Goal: Task Accomplishment & Management: Manage account settings

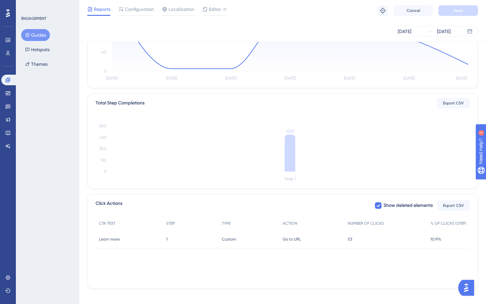
scroll to position [115, 0]
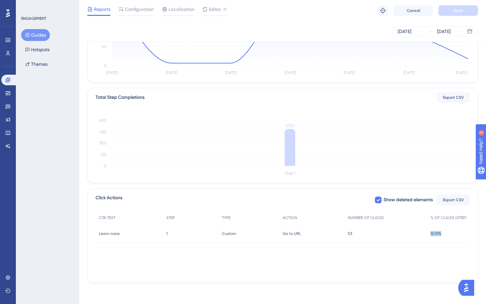
drag, startPoint x: 450, startPoint y: 234, endPoint x: 428, endPoint y: 235, distance: 22.5
click at [428, 235] on div "10.91% 10.91%" at bounding box center [448, 234] width 43 height 19
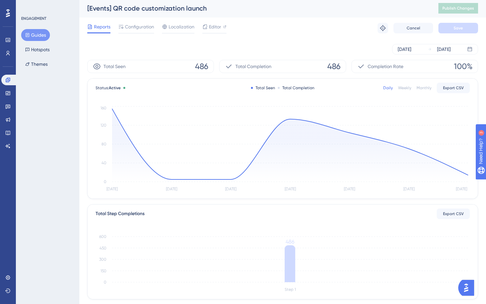
scroll to position [0, 0]
click at [40, 33] on button "Guides" at bounding box center [35, 35] width 29 height 12
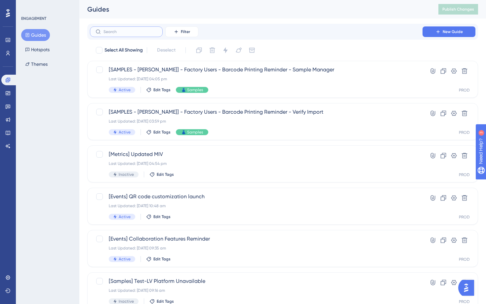
click at [136, 34] on input "text" at bounding box center [130, 31] width 54 height 5
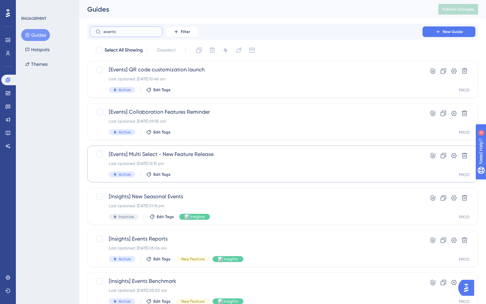
type input "events"
click at [202, 154] on span "[Events] Multi Select - New Feature Release" at bounding box center [256, 154] width 295 height 8
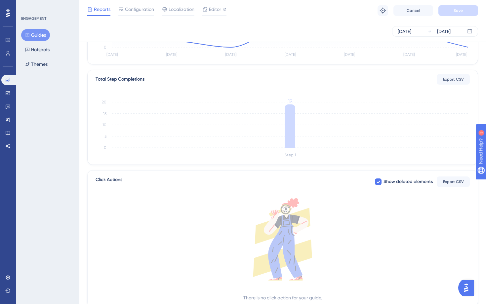
scroll to position [146, 0]
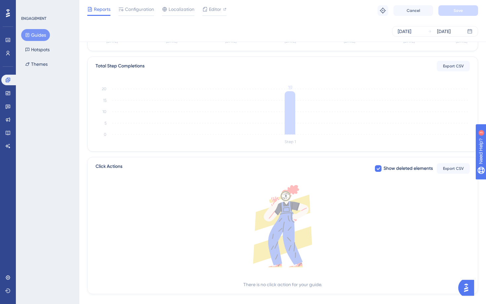
click at [316, 285] on div "There is no click action for your guide." at bounding box center [282, 285] width 79 height 8
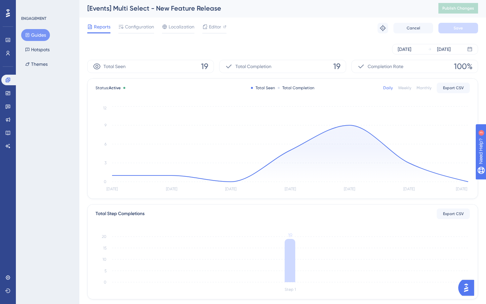
scroll to position [0, 0]
click at [411, 51] on div "[DATE]" at bounding box center [405, 50] width 14 height 8
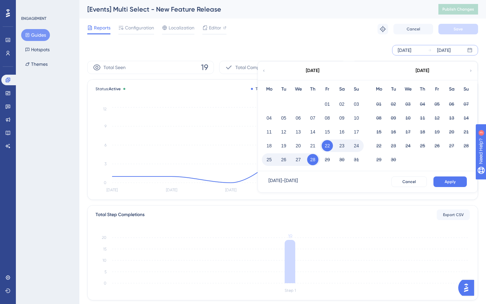
click at [261, 68] on div "[DATE]" at bounding box center [312, 71] width 109 height 19
click at [262, 69] on icon at bounding box center [264, 71] width 4 height 6
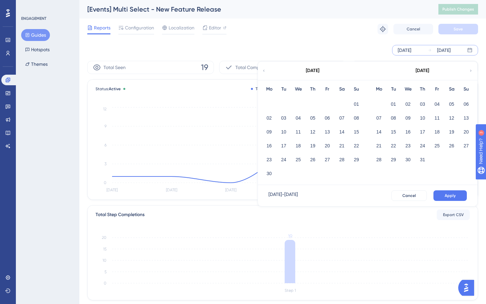
click at [263, 69] on icon at bounding box center [264, 71] width 4 height 6
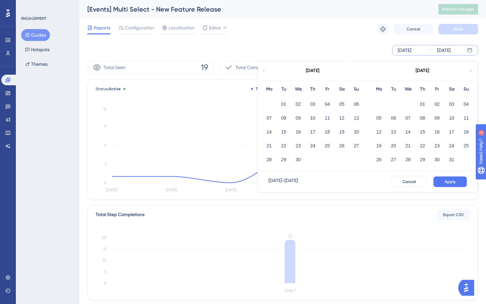
click at [471, 71] on icon at bounding box center [471, 71] width 4 height 6
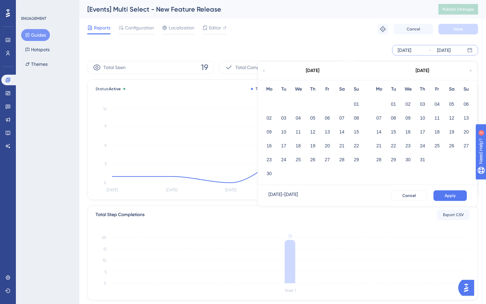
click at [266, 70] on icon at bounding box center [264, 71] width 4 height 6
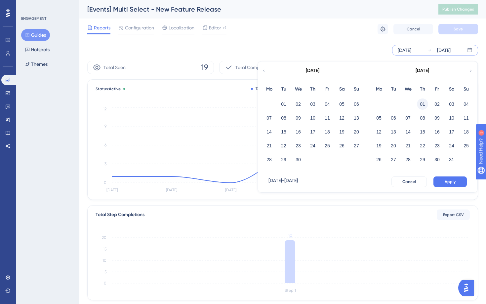
click at [424, 104] on button "01" at bounding box center [422, 104] width 11 height 11
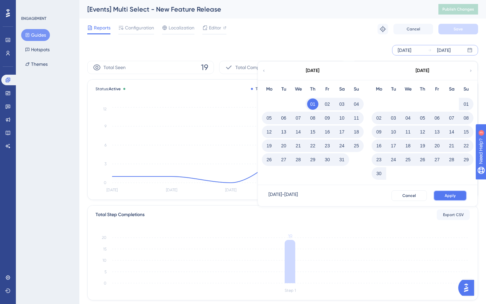
click at [457, 198] on button "Apply" at bounding box center [449, 195] width 33 height 11
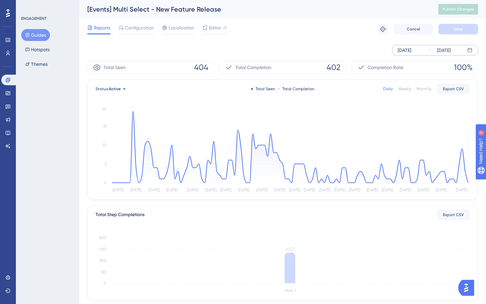
click at [353, 50] on div "[DATE] [DATE]" at bounding box center [282, 50] width 391 height 11
click at [147, 28] on span "Configuration" at bounding box center [139, 28] width 29 height 8
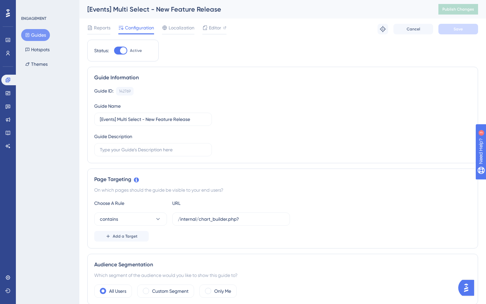
click at [124, 52] on div at bounding box center [123, 50] width 7 height 7
click at [114, 51] on input "Active" at bounding box center [114, 51] width 0 height 0
checkbox input "false"
click at [462, 29] on span "Save" at bounding box center [458, 28] width 9 height 5
click at [42, 37] on button "Guides" at bounding box center [35, 35] width 29 height 12
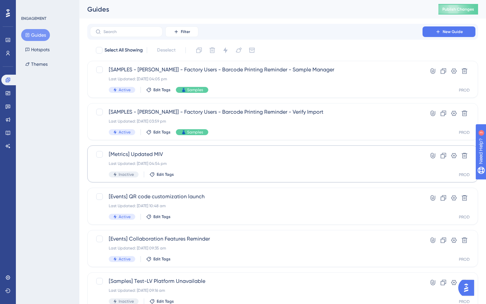
scroll to position [7, 0]
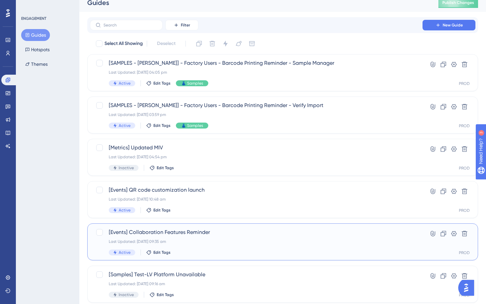
click at [206, 236] on span "[Events] Collaboration Features Reminder" at bounding box center [256, 232] width 295 height 8
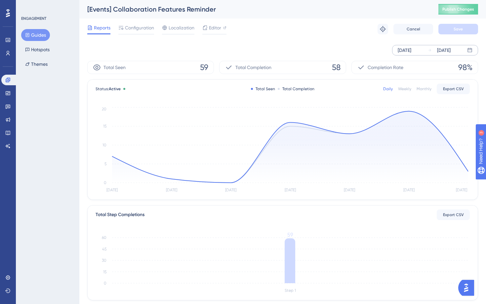
click at [433, 52] on div "[DATE]" at bounding box center [439, 50] width 23 height 8
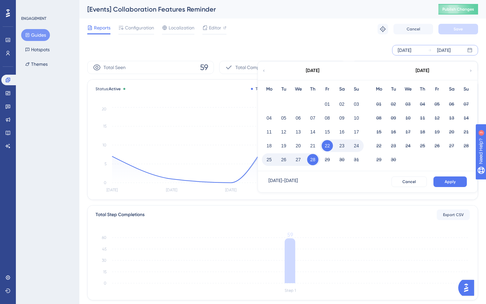
click at [268, 72] on div "[DATE]" at bounding box center [312, 71] width 109 height 19
click at [267, 72] on div "[DATE]" at bounding box center [312, 71] width 109 height 19
click at [265, 71] on icon at bounding box center [264, 71] width 4 height 6
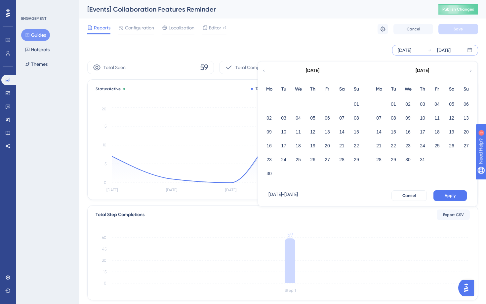
click at [265, 71] on icon at bounding box center [264, 71] width 4 height 6
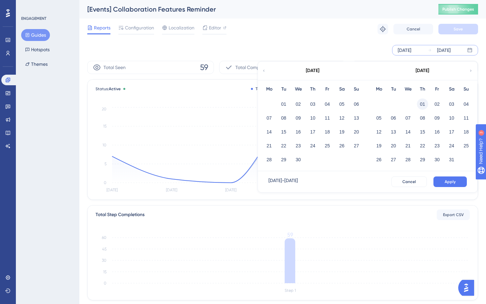
click at [422, 100] on button "01" at bounding box center [422, 104] width 11 height 11
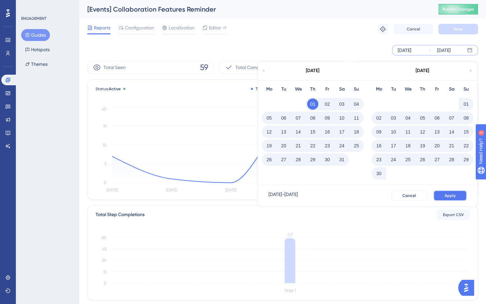
click at [449, 193] on span "Apply" at bounding box center [450, 195] width 11 height 5
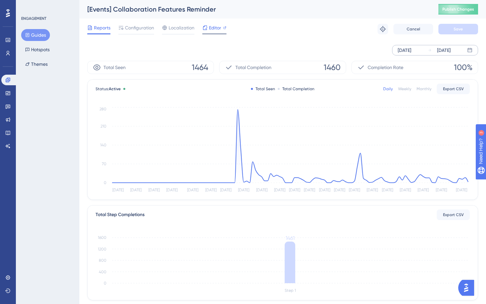
click at [213, 29] on span "Editor" at bounding box center [215, 28] width 12 height 8
click at [146, 27] on span "Configuration" at bounding box center [139, 28] width 29 height 8
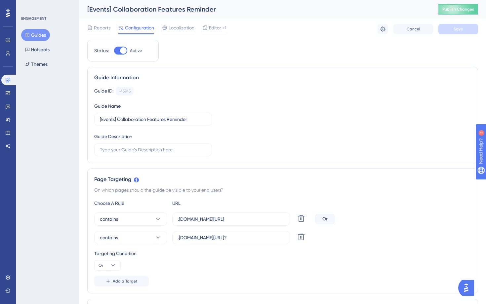
click at [122, 46] on div "Status: Active" at bounding box center [122, 51] width 71 height 22
click at [125, 51] on div at bounding box center [123, 50] width 7 height 7
click at [114, 51] on input "Active" at bounding box center [114, 51] width 0 height 0
checkbox input "false"
click at [458, 31] on span "Save" at bounding box center [458, 28] width 9 height 5
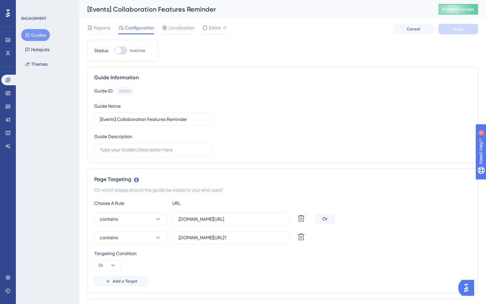
click at [42, 37] on button "Guides" at bounding box center [35, 35] width 29 height 12
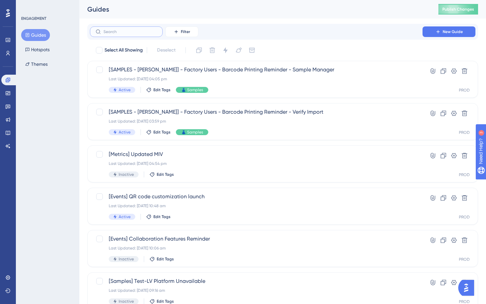
click at [124, 33] on input "text" at bounding box center [130, 31] width 54 height 5
click at [134, 51] on span "Select All Showing" at bounding box center [123, 50] width 38 height 8
checkbox input "true"
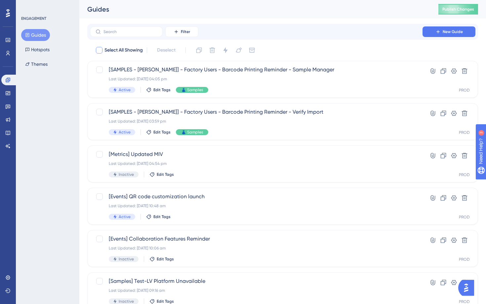
checkbox input "true"
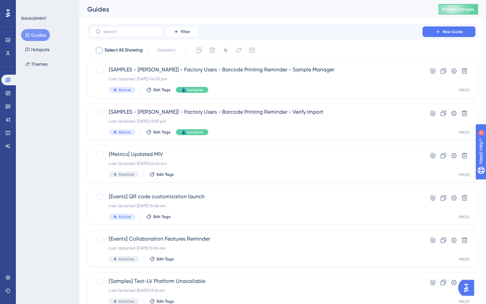
checkbox input "true"
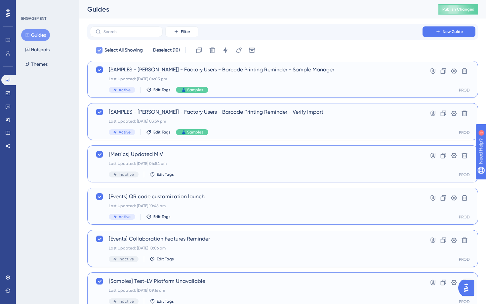
click at [134, 51] on span "Select All Showing" at bounding box center [123, 50] width 38 height 8
checkbox input "false"
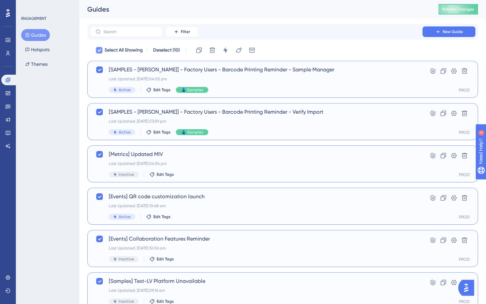
checkbox input "false"
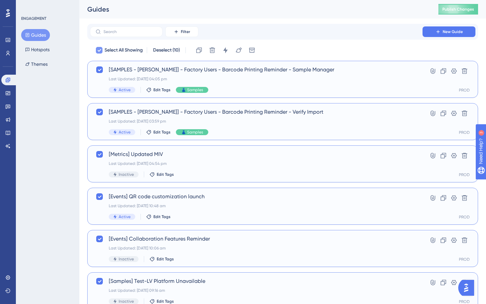
checkbox input "false"
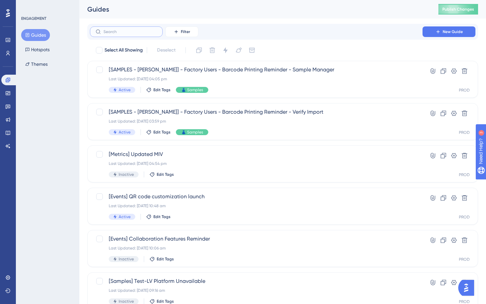
click at [142, 31] on input "text" at bounding box center [130, 31] width 54 height 5
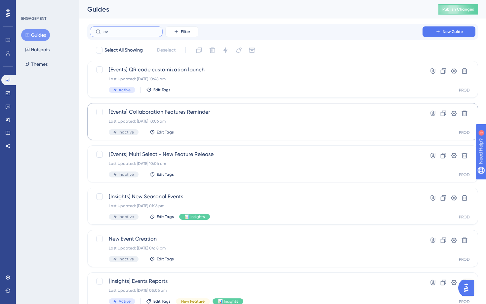
type input "e"
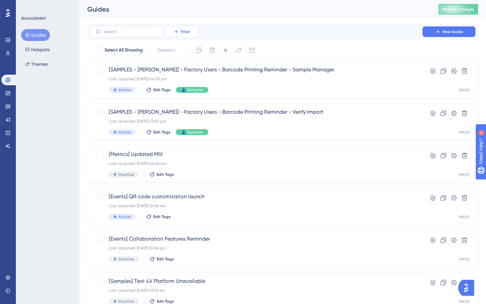
click at [188, 29] on span "Filter" at bounding box center [185, 31] width 9 height 5
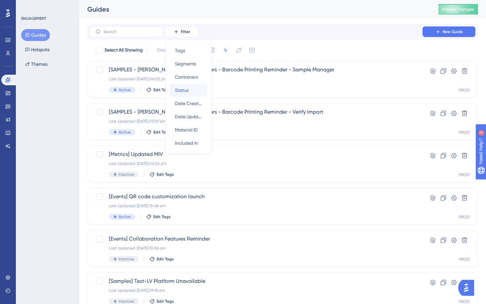
click at [192, 93] on div "Status Status" at bounding box center [188, 90] width 27 height 13
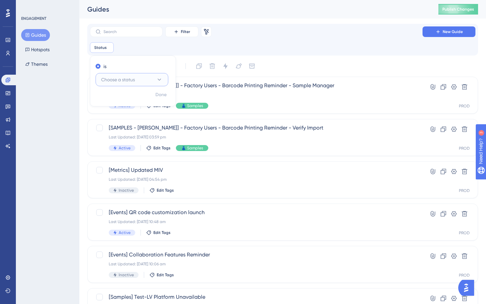
click at [153, 77] on button "Choose a status" at bounding box center [132, 79] width 73 height 13
click at [140, 100] on div "Active Active" at bounding box center [132, 99] width 54 height 13
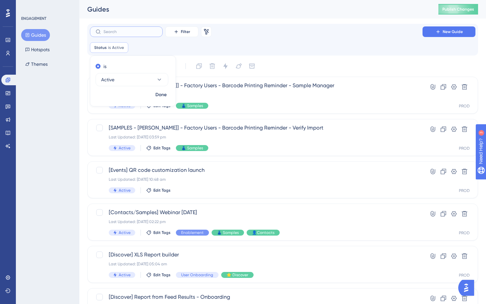
click at [138, 34] on input "text" at bounding box center [130, 31] width 54 height 5
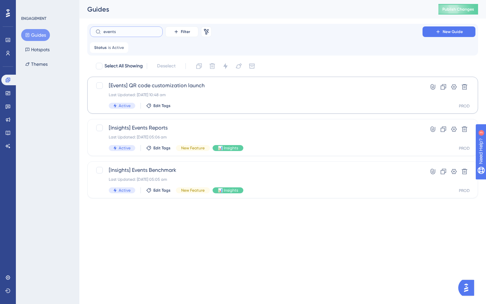
type input "events"
click at [223, 89] on span "[Events] QR code customization launch" at bounding box center [256, 86] width 295 height 8
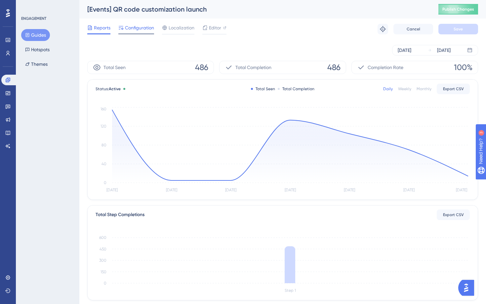
click at [144, 27] on span "Configuration" at bounding box center [139, 28] width 29 height 8
